Goal: Communication & Community: Answer question/provide support

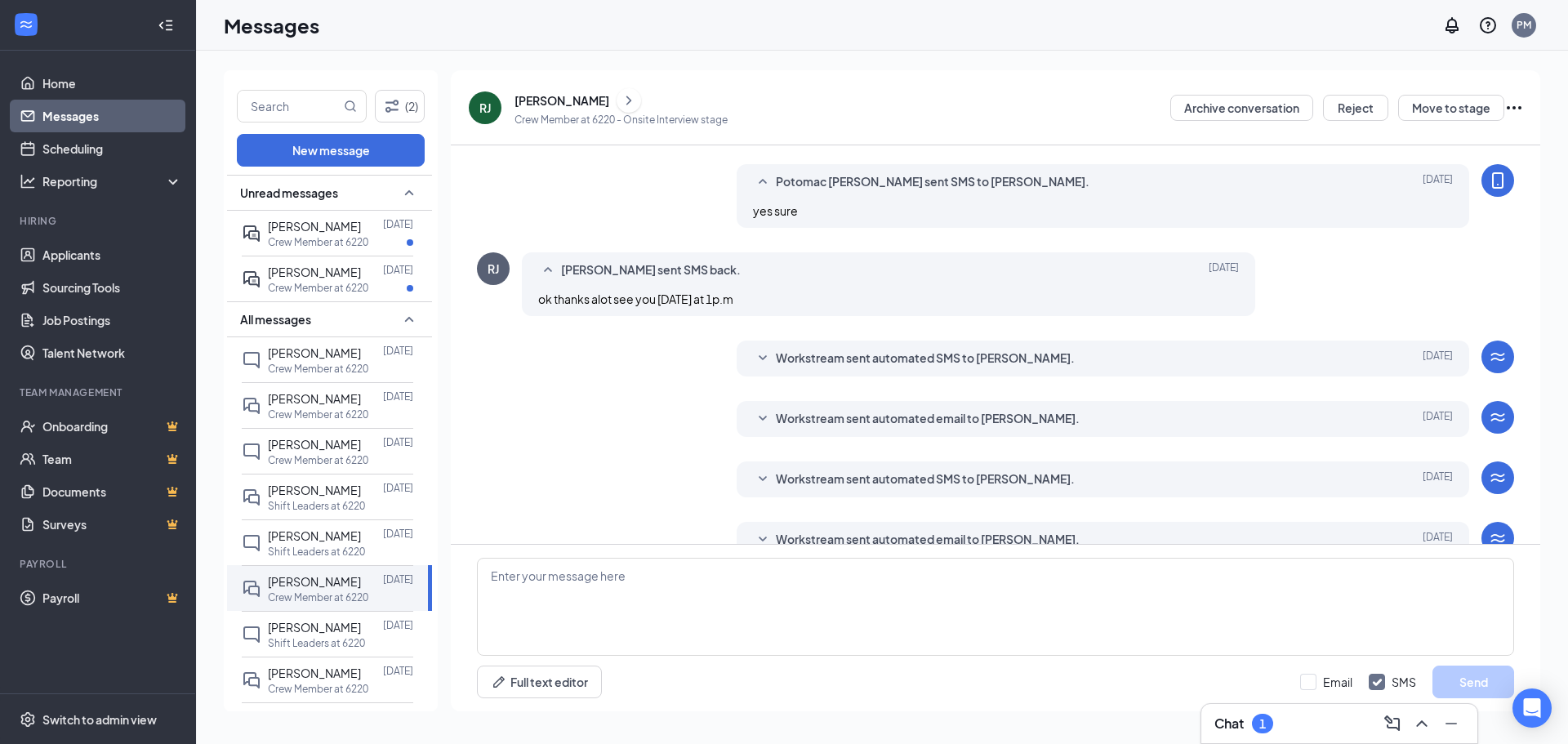
scroll to position [425, 0]
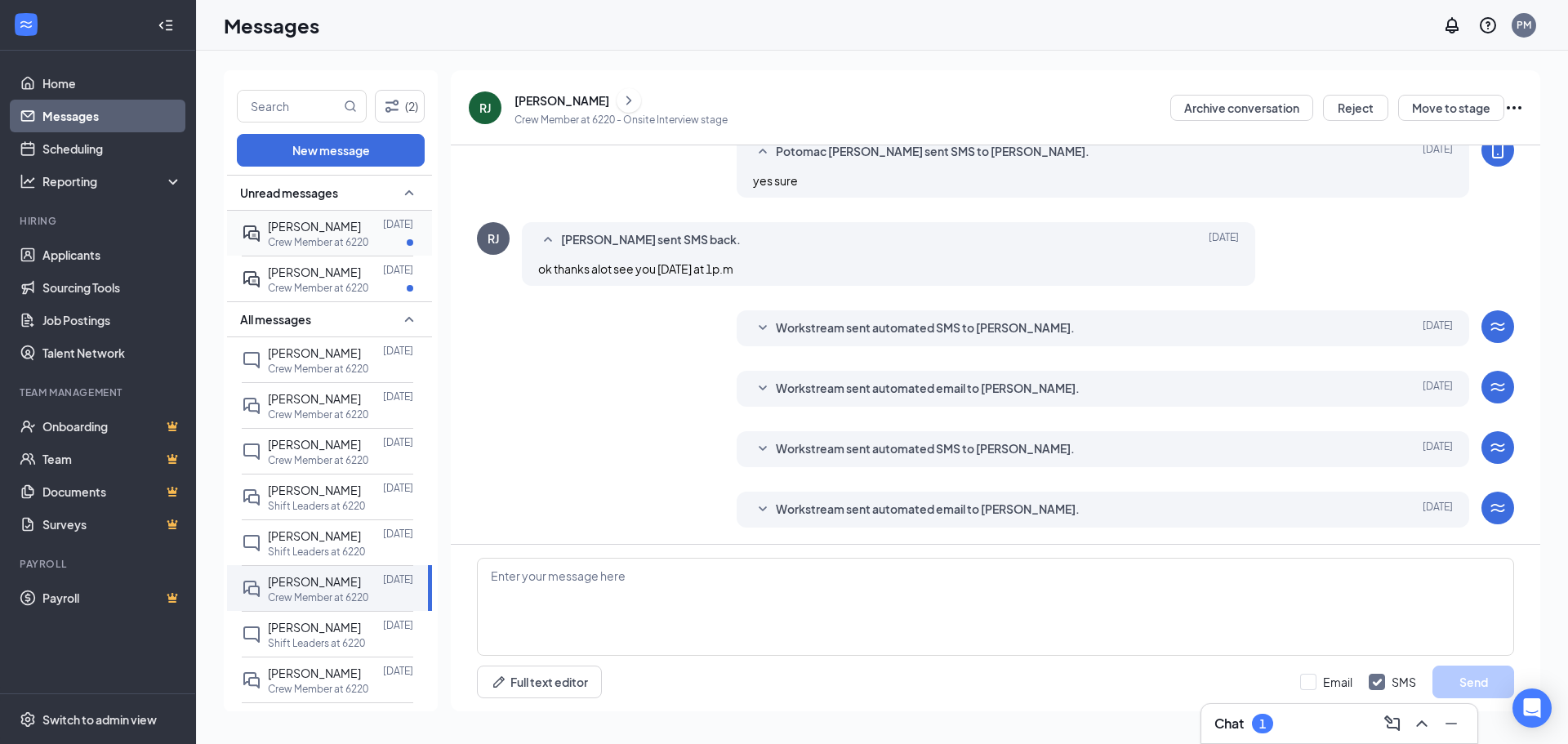
click at [295, 233] on div "[PERSON_NAME]" at bounding box center [314, 226] width 93 height 18
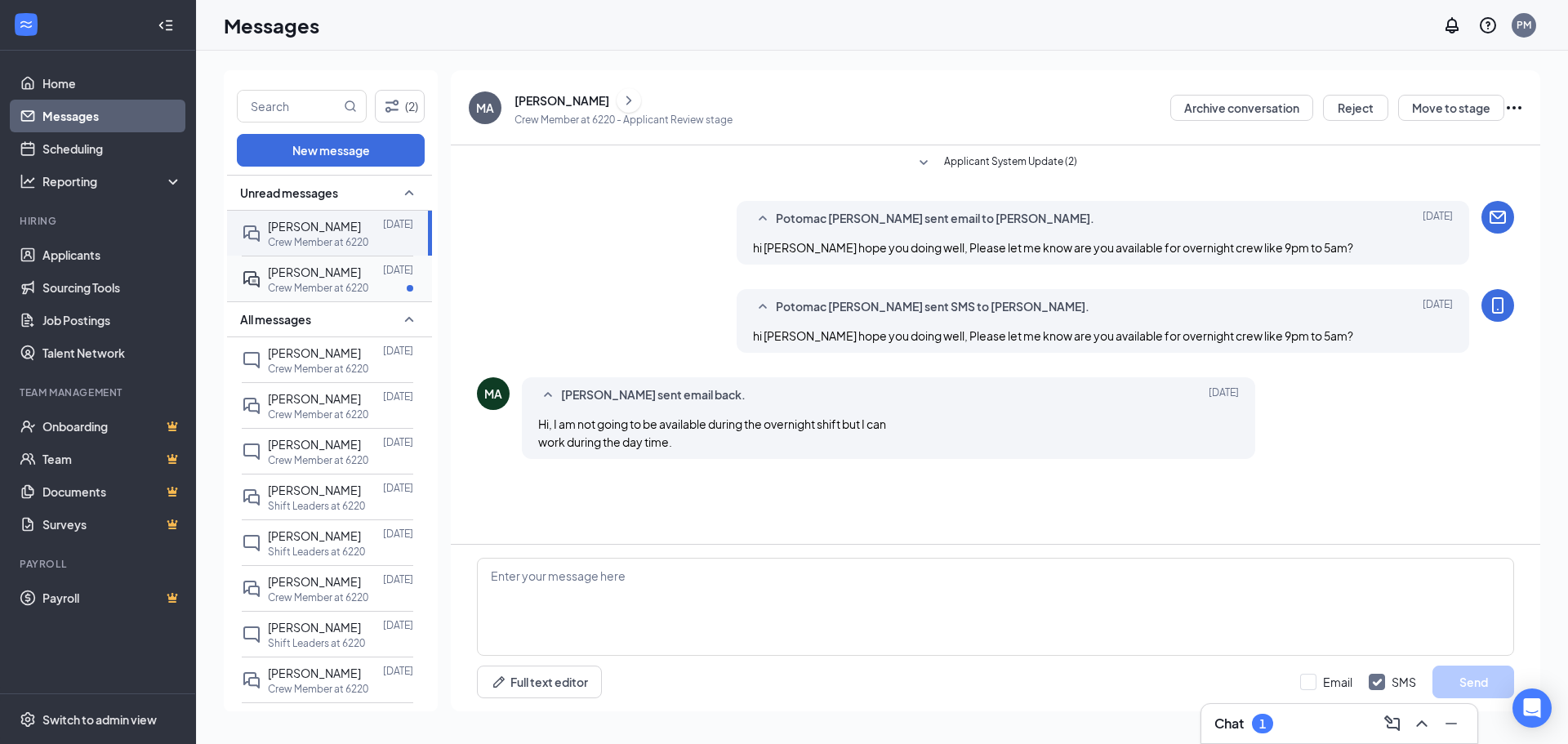
click at [361, 278] on div at bounding box center [372, 271] width 22 height 18
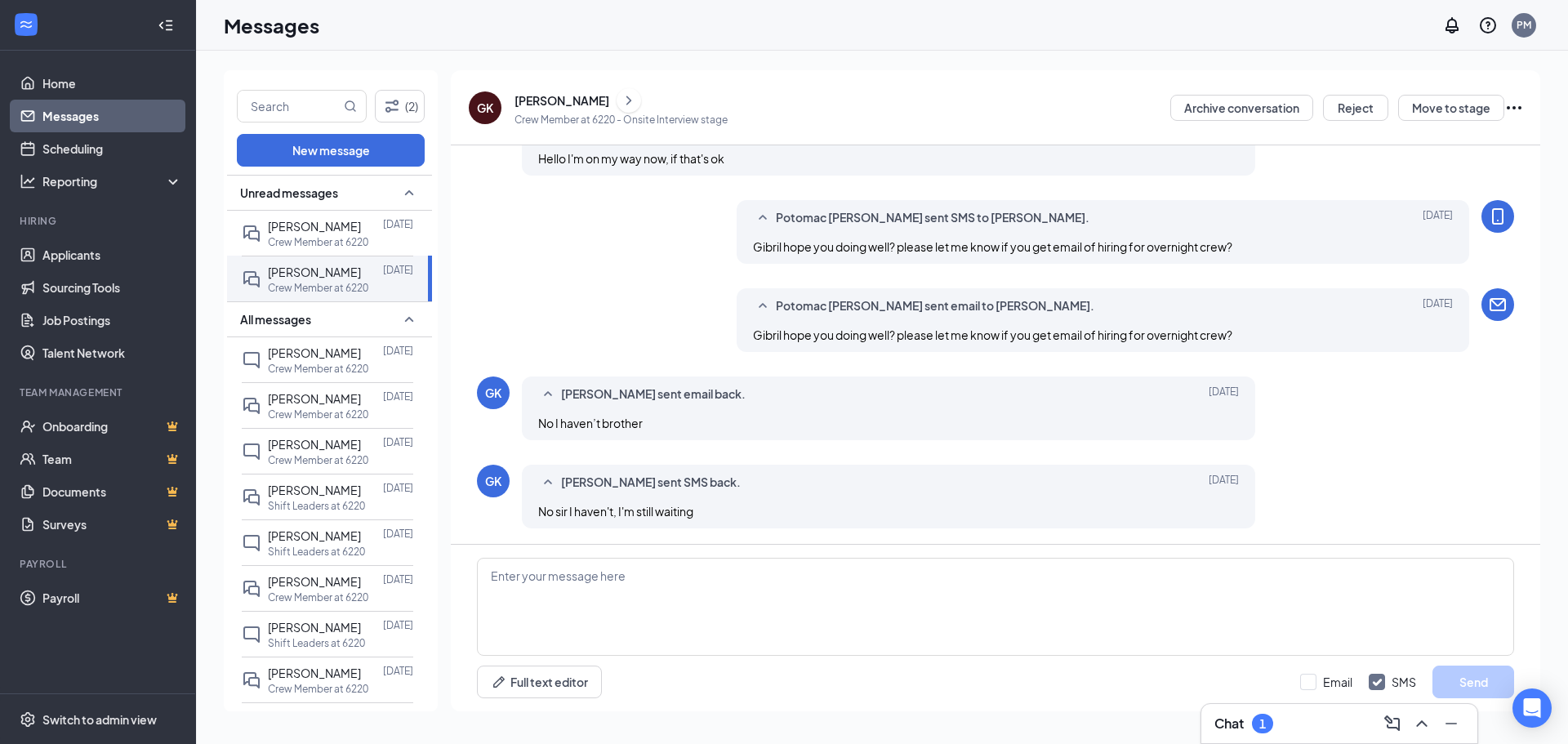
scroll to position [384, 0]
click at [599, 615] on textarea at bounding box center [996, 607] width 1037 height 98
type textarea "PLEASE let me know about your email and please check spam or junk folder too"
click at [1312, 684] on input "Email" at bounding box center [1326, 682] width 52 height 16
checkbox input "true"
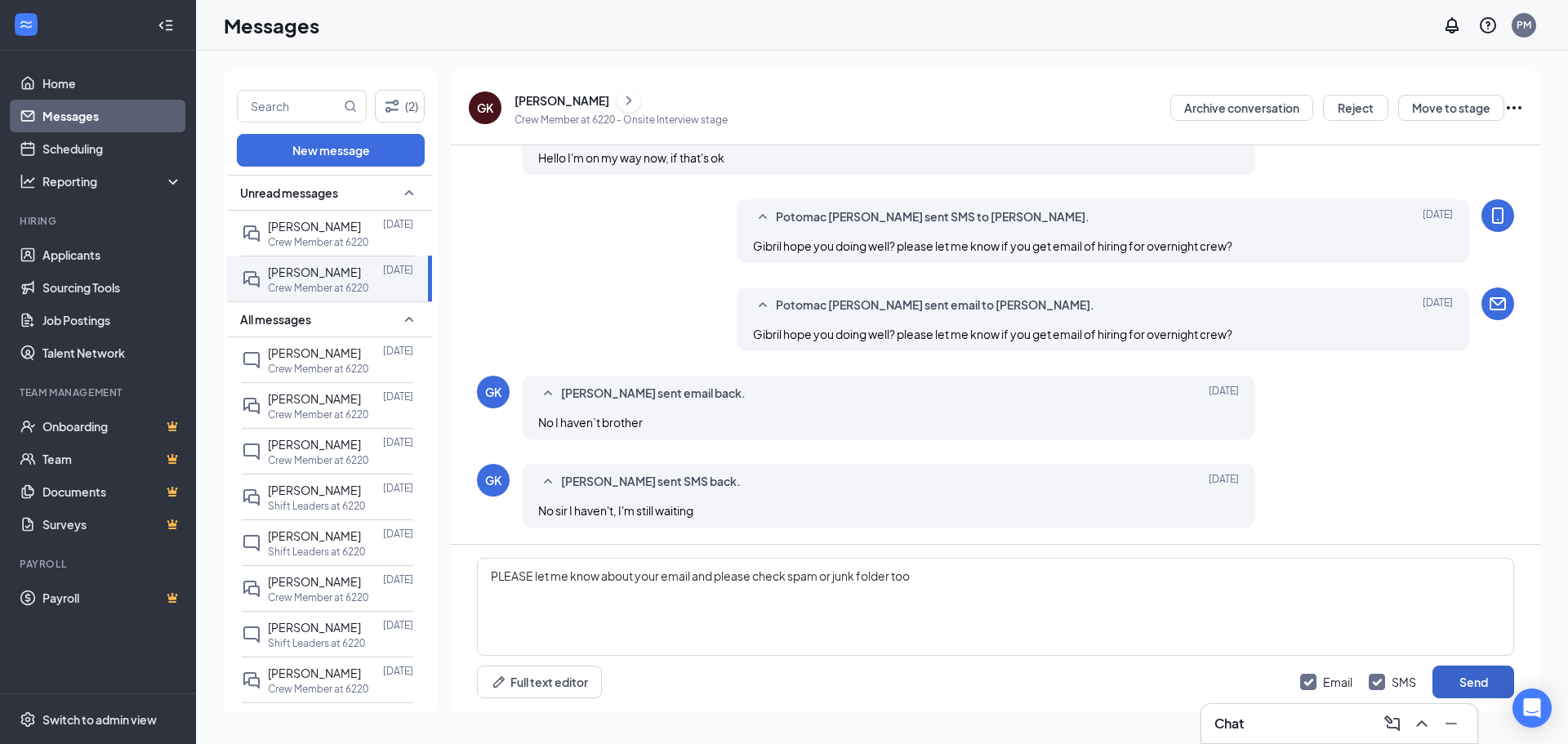
click at [1460, 684] on button "Send" at bounding box center [1473, 682] width 81 height 33
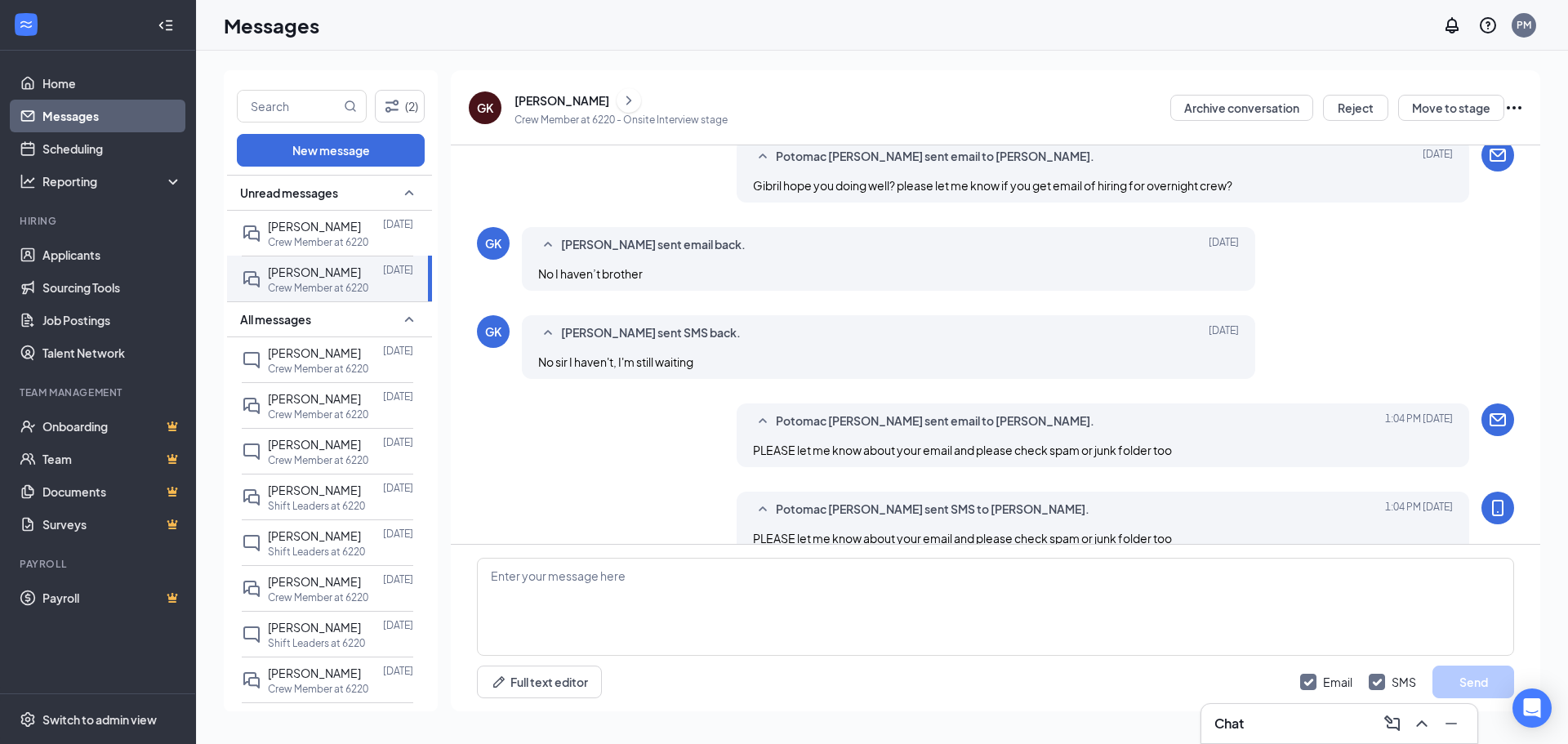
scroll to position [560, 0]
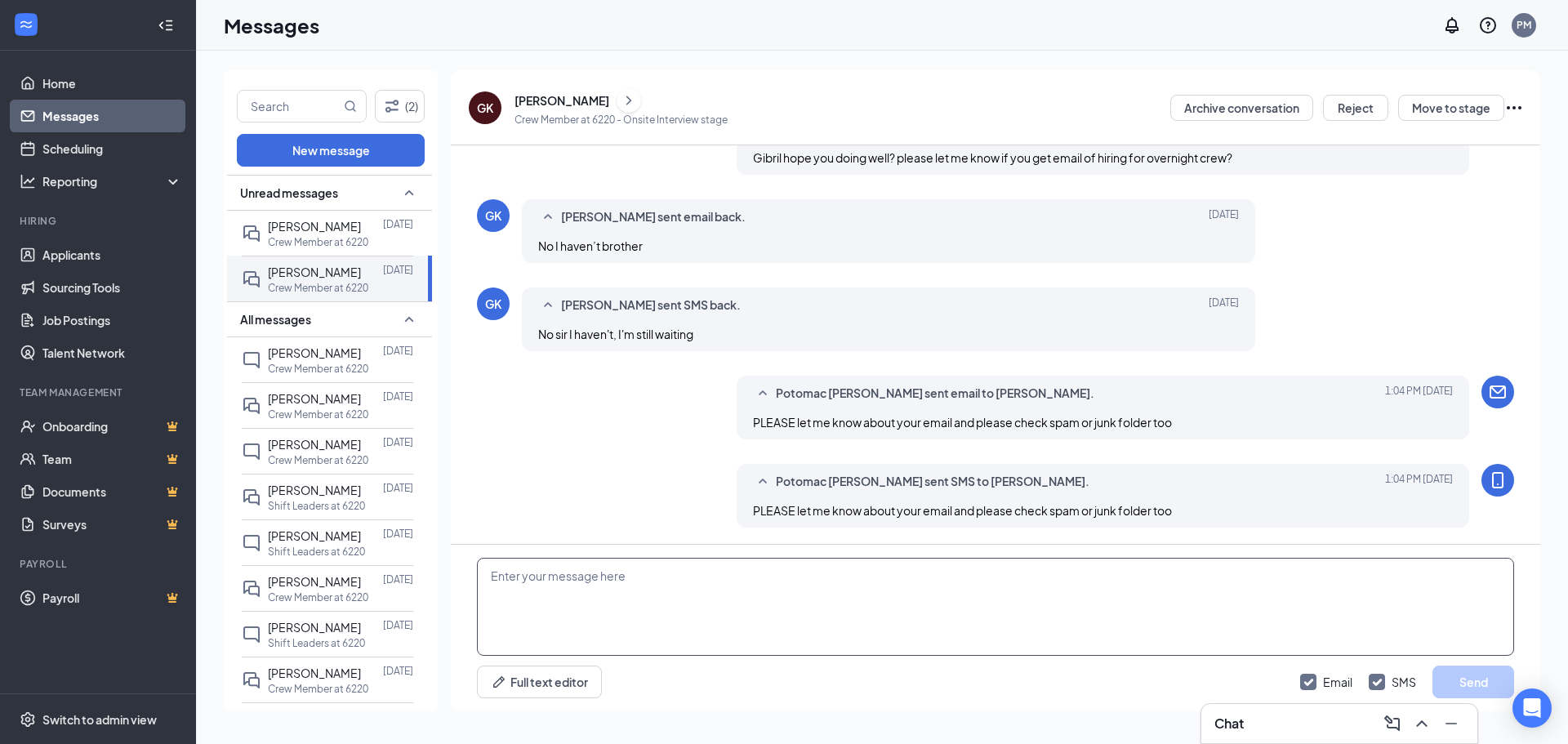
click at [744, 600] on textarea at bounding box center [996, 607] width 1037 height 98
click at [322, 272] on span "[PERSON_NAME]" at bounding box center [314, 272] width 93 height 15
click at [78, 103] on link "Messages" at bounding box center [112, 116] width 139 height 33
click at [307, 279] on span "[PERSON_NAME]" at bounding box center [314, 272] width 93 height 15
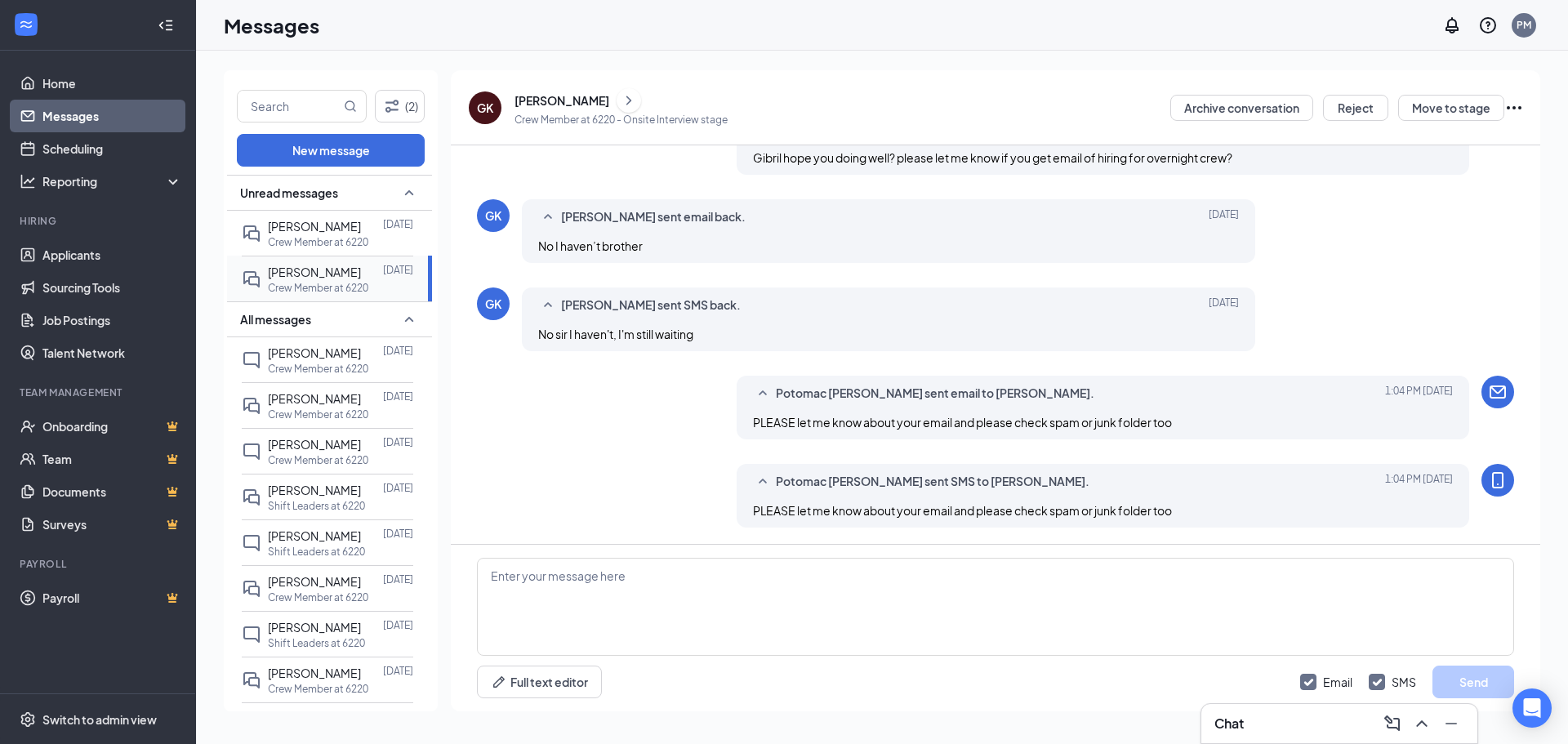
click at [323, 265] on span "[PERSON_NAME]" at bounding box center [314, 272] width 93 height 15
click at [320, 222] on span "[PERSON_NAME]" at bounding box center [314, 227] width 93 height 15
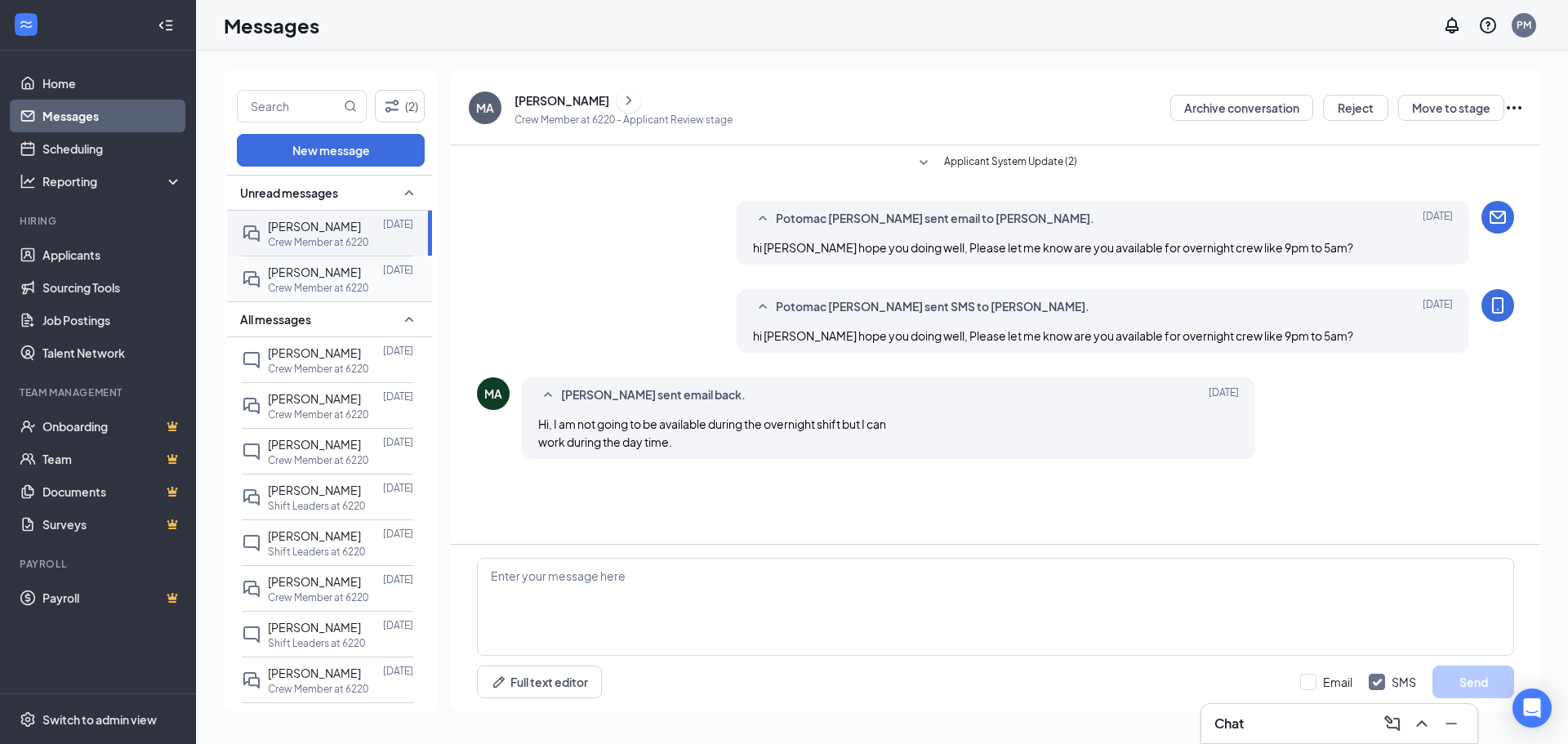
click at [321, 301] on div "[PERSON_NAME] [DATE] Crew Member at 6220" at bounding box center [327, 279] width 171 height 45
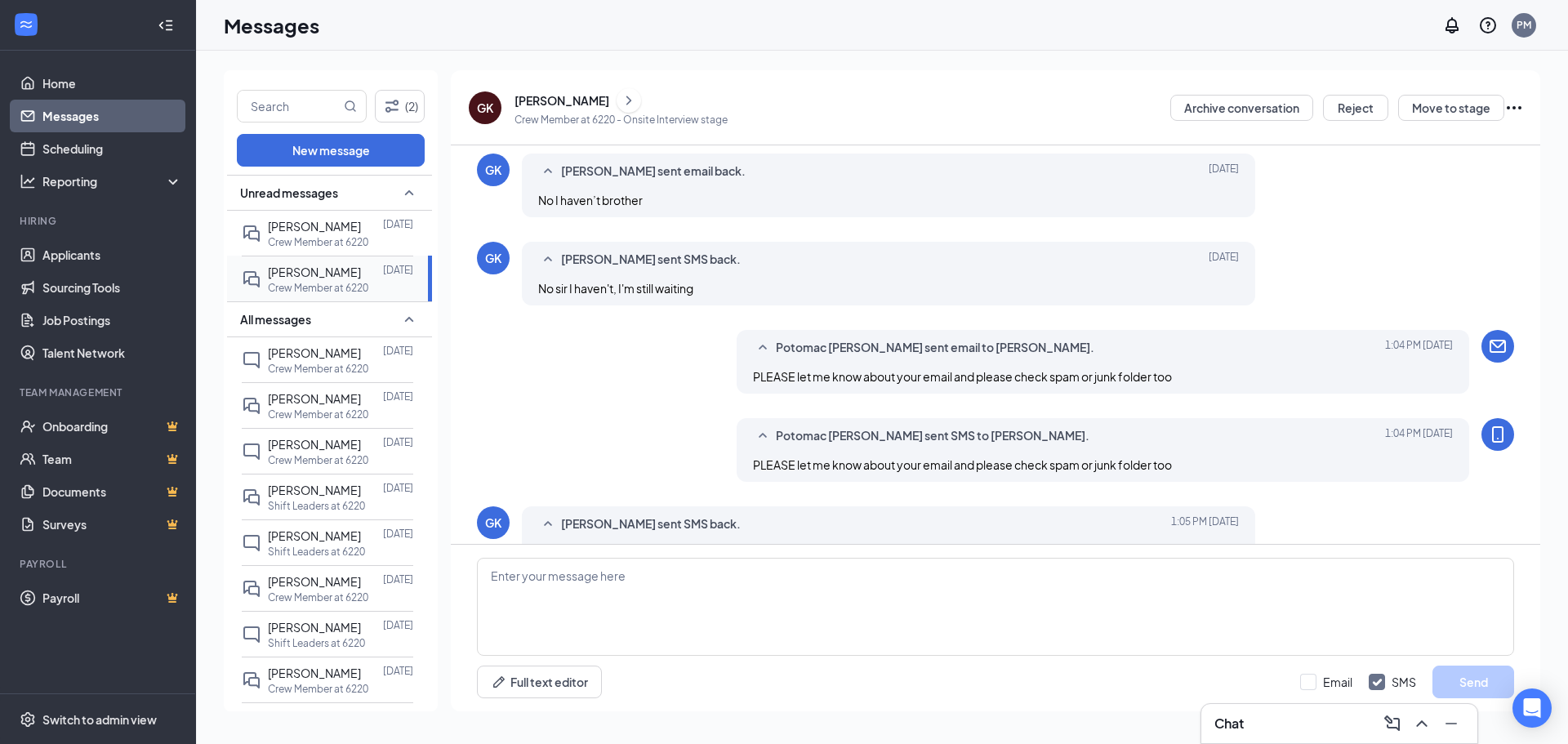
scroll to position [480, 0]
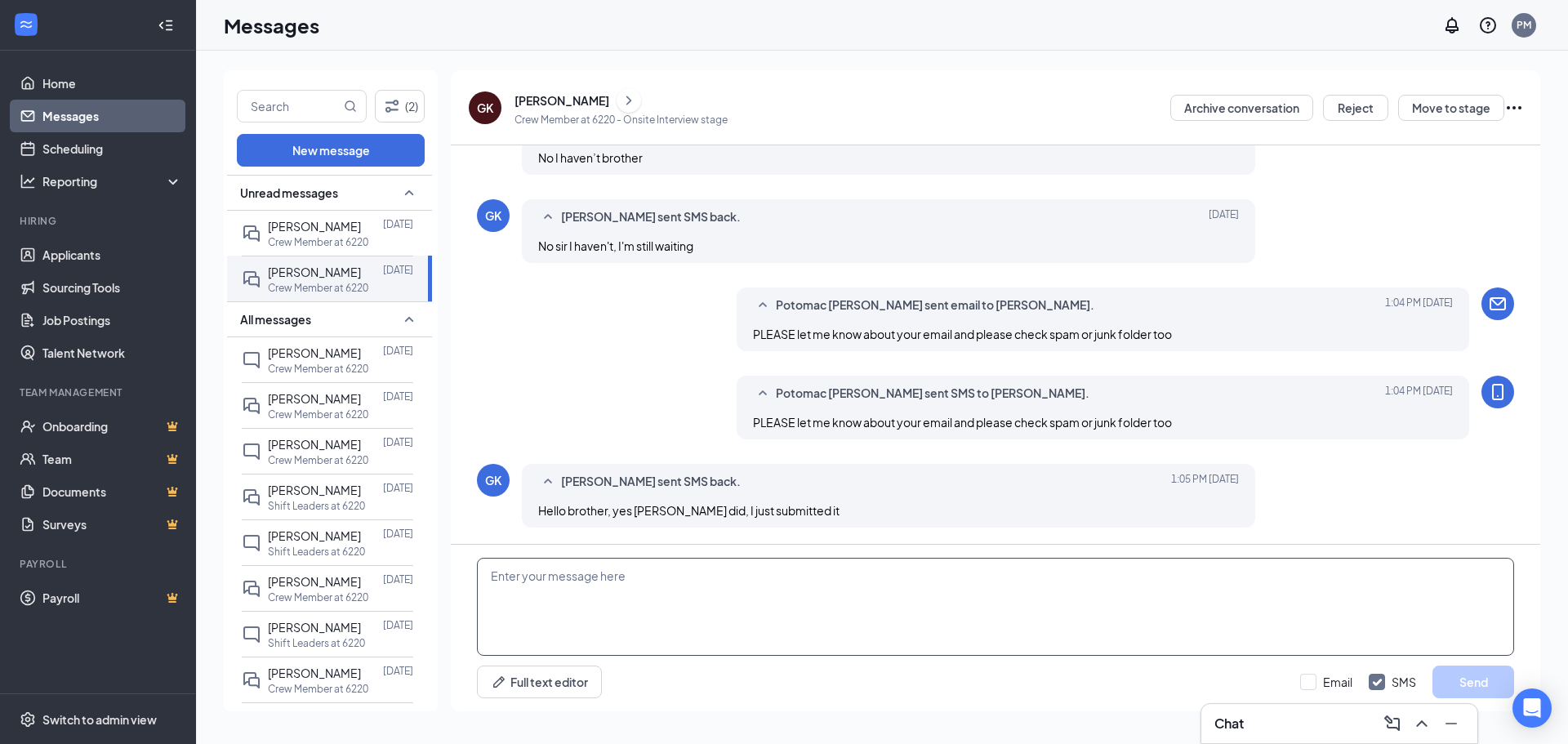
click at [762, 589] on textarea at bounding box center [996, 607] width 1037 height 98
click at [812, 583] on textarea "Good so you fill all form and everything right? did you get anyother email" at bounding box center [996, 607] width 1037 height 98
click at [923, 596] on textarea "Good so you fill all form and everything right? did you get any other email" at bounding box center [996, 607] width 1037 height 98
type textarea "Good so you fill all form and everything right? did you get any other email lik…"
click at [1456, 680] on button "Send" at bounding box center [1473, 682] width 81 height 33
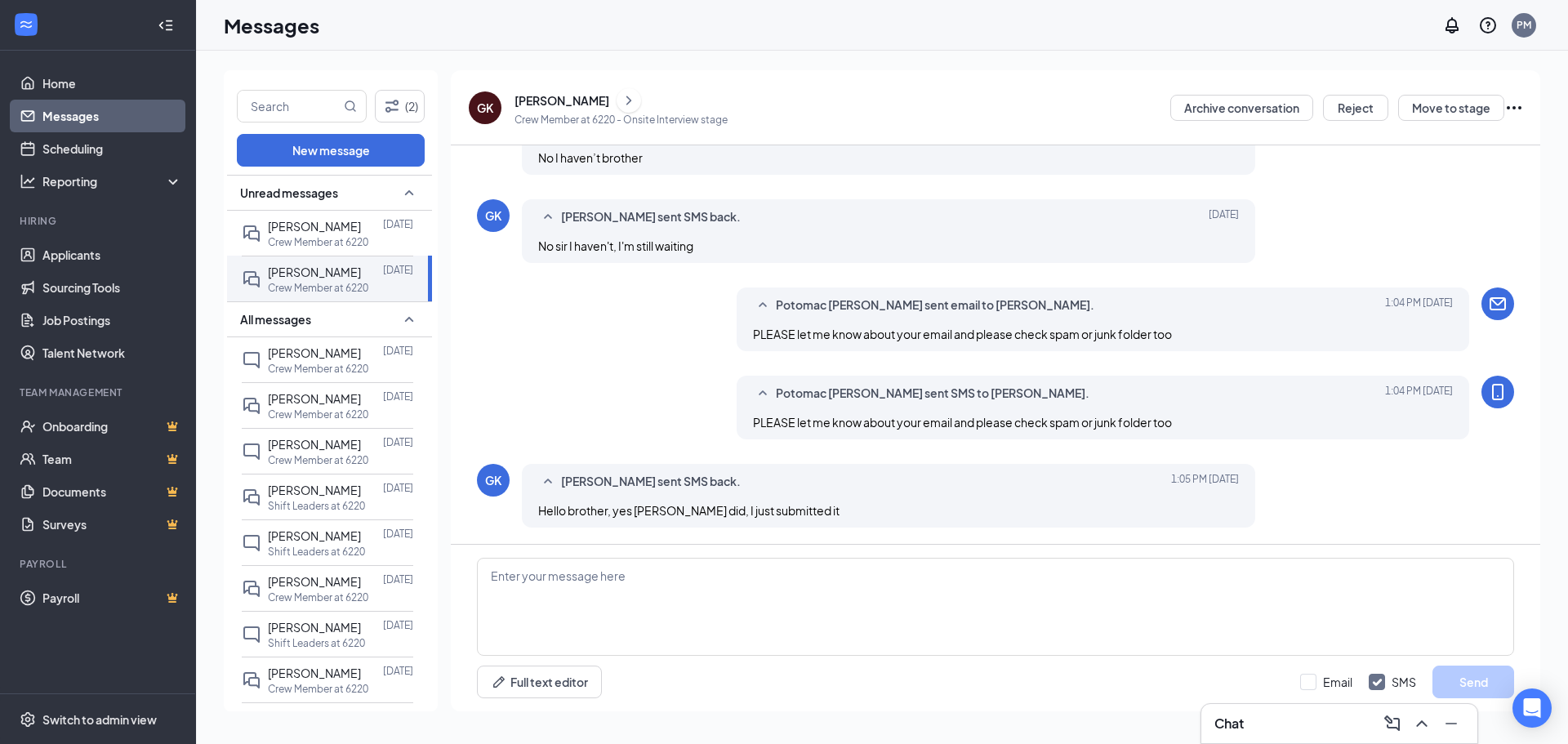
scroll to position [568, 0]
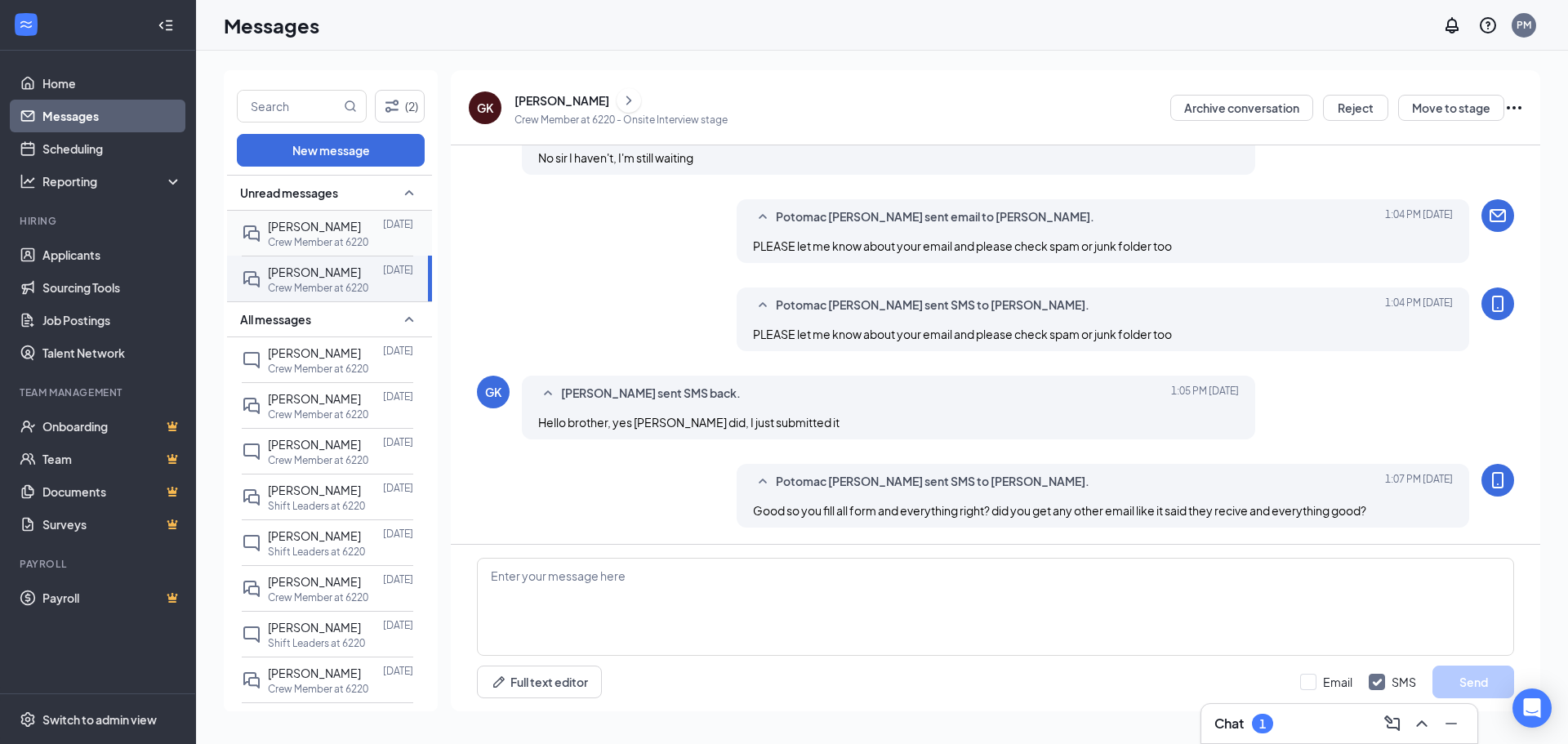
click at [322, 243] on p "Crew Member at 6220" at bounding box center [318, 242] width 101 height 14
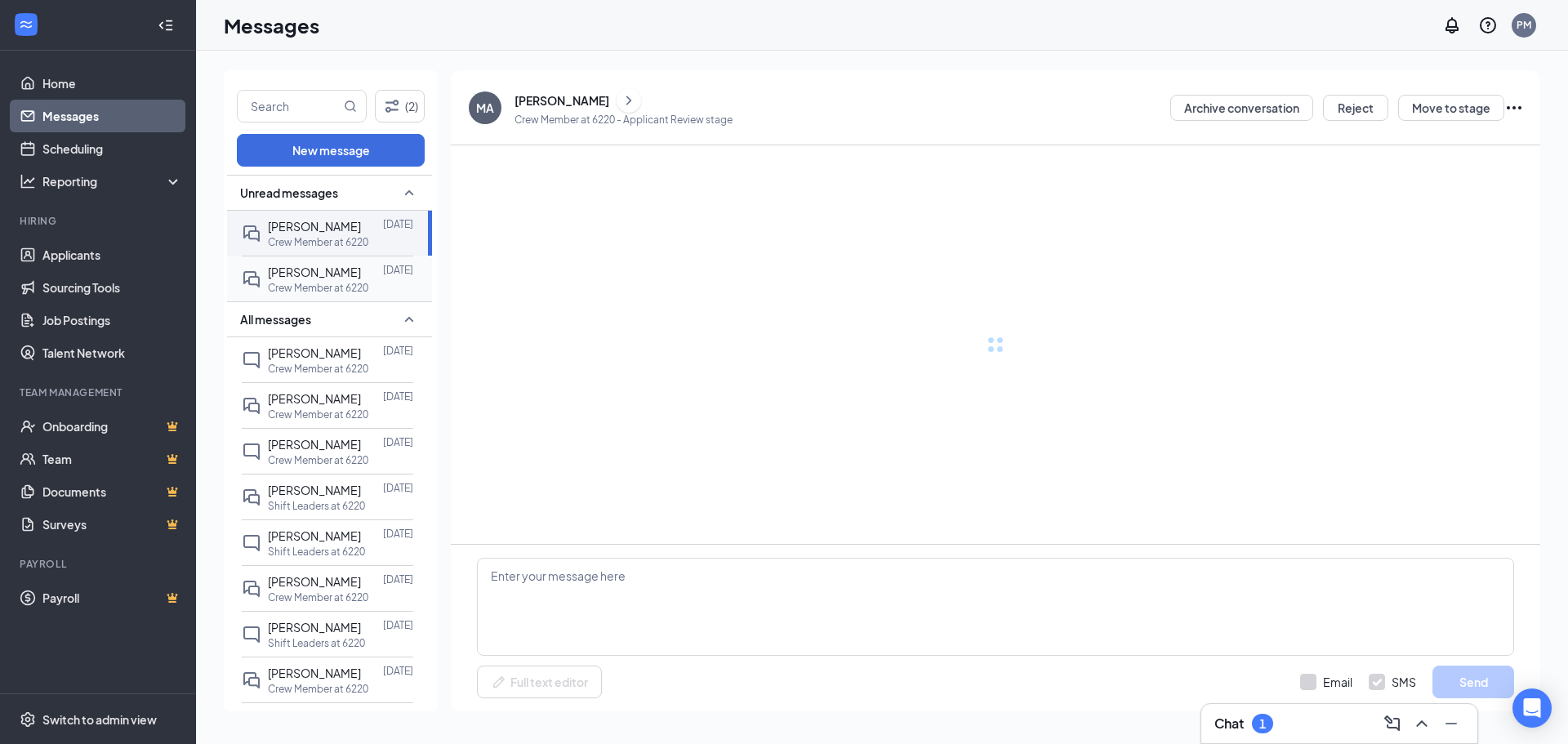
click at [334, 276] on span "[PERSON_NAME]" at bounding box center [314, 272] width 93 height 15
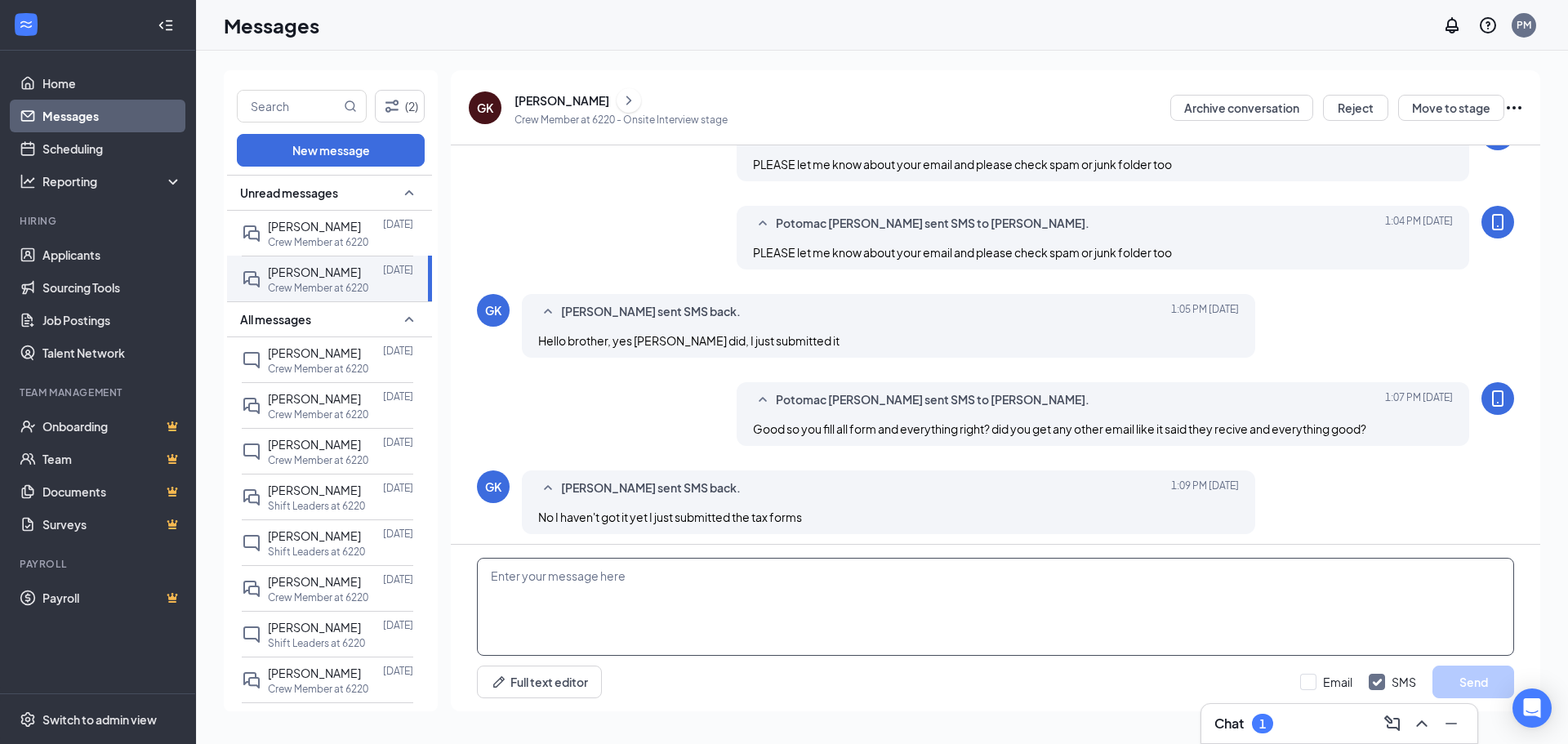
scroll to position [536, 0]
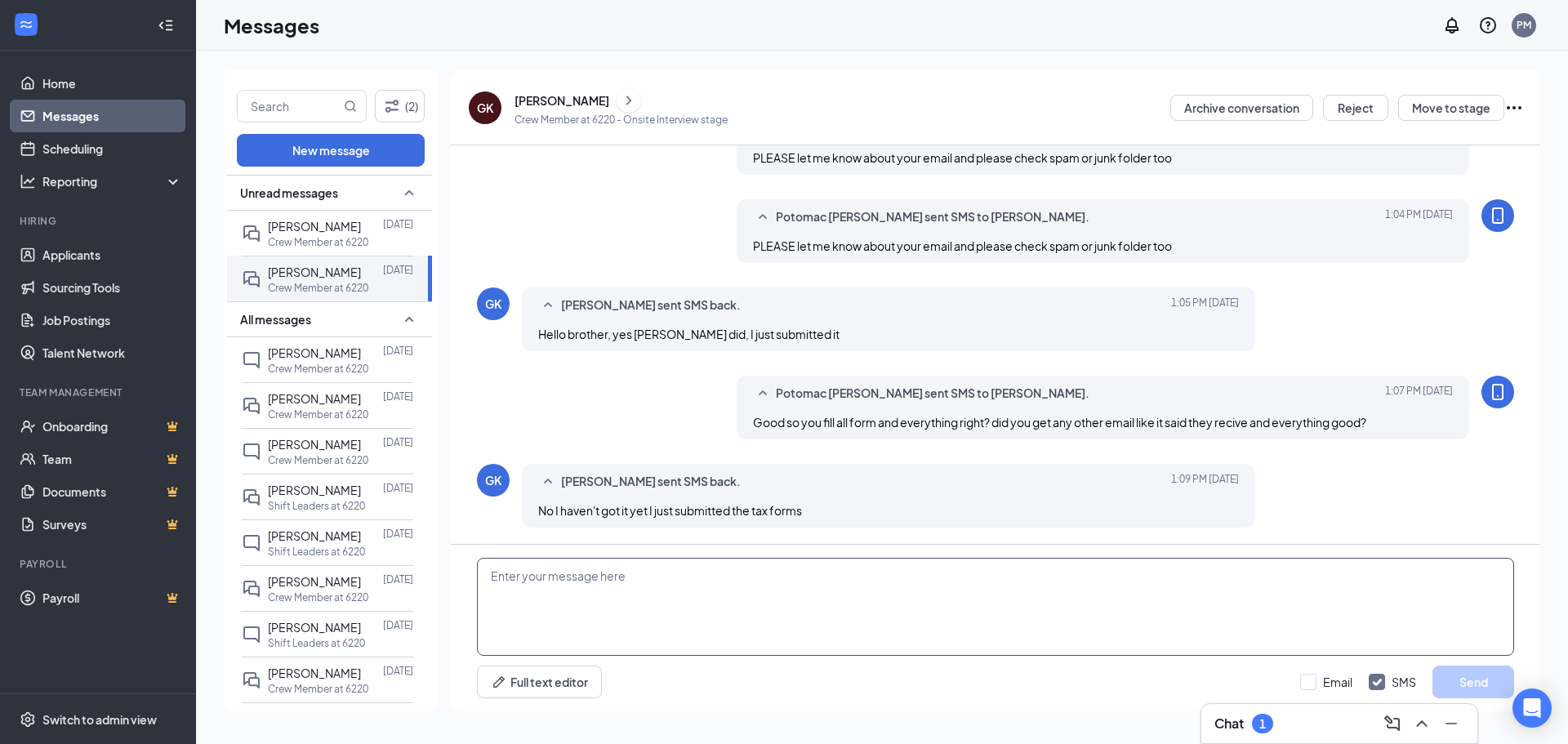
click at [756, 617] on textarea at bounding box center [996, 607] width 1037 height 98
click at [777, 577] on textarea "ok brother thank you i just waiting now for your approvle" at bounding box center [996, 607] width 1037 height 98
click at [818, 580] on textarea "ok brother thank you i just waiting now for your approval" at bounding box center [996, 607] width 1037 height 98
type textarea "ok brother thank you i just waiting now for your approval and clock in number"
click at [1463, 677] on button "Send" at bounding box center [1473, 682] width 81 height 33
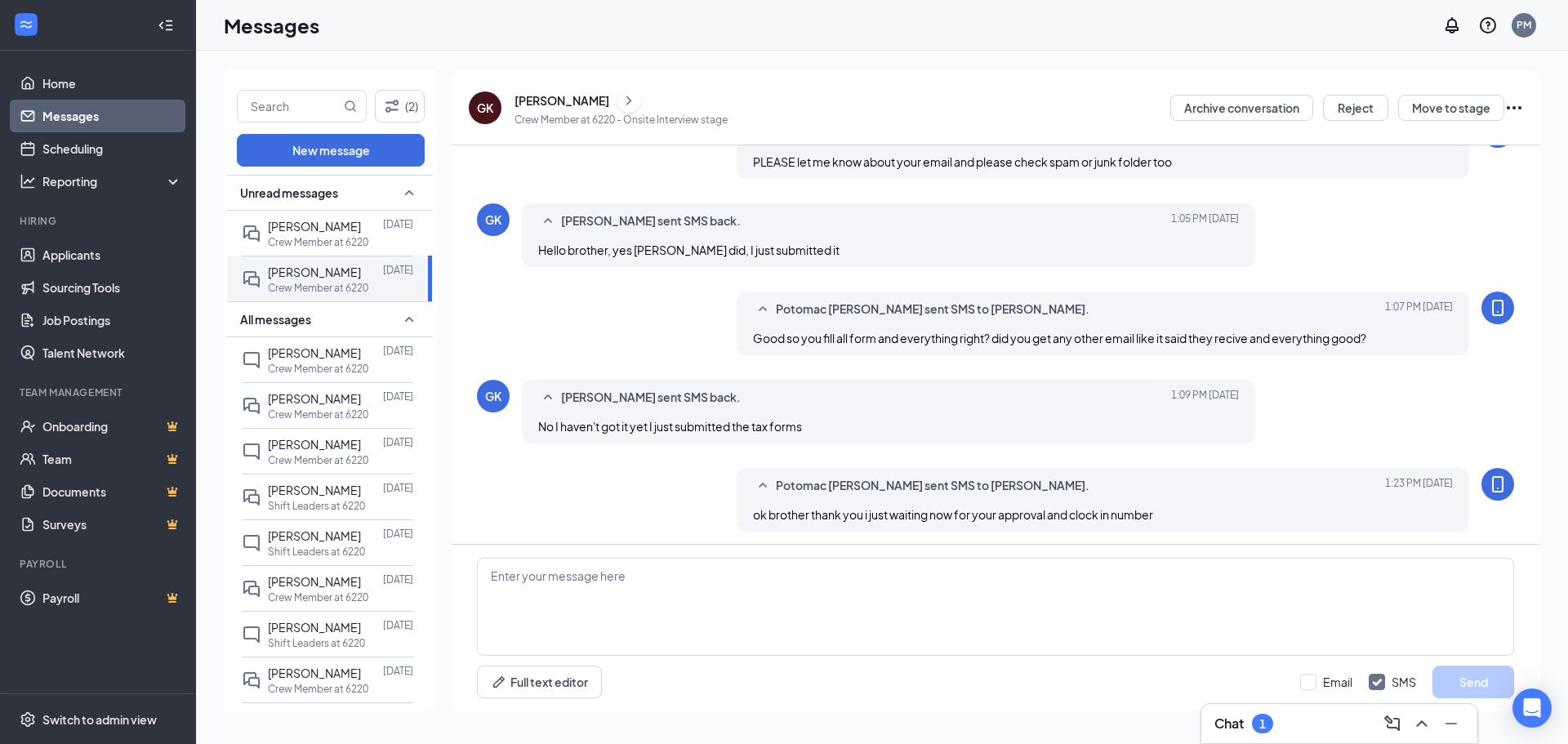
scroll to position [624, 0]
